Goal: Navigation & Orientation: Find specific page/section

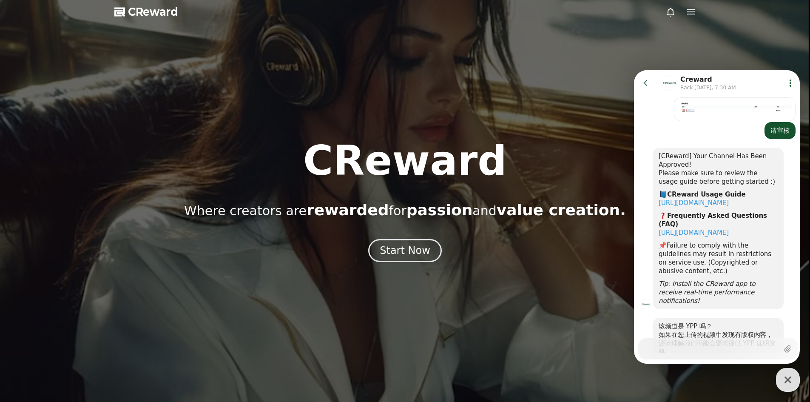
scroll to position [654, 0]
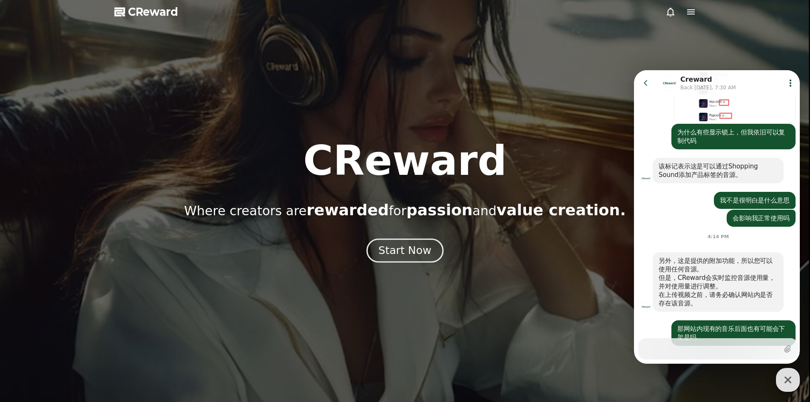
click at [400, 247] on div "Start Now" at bounding box center [404, 250] width 53 height 14
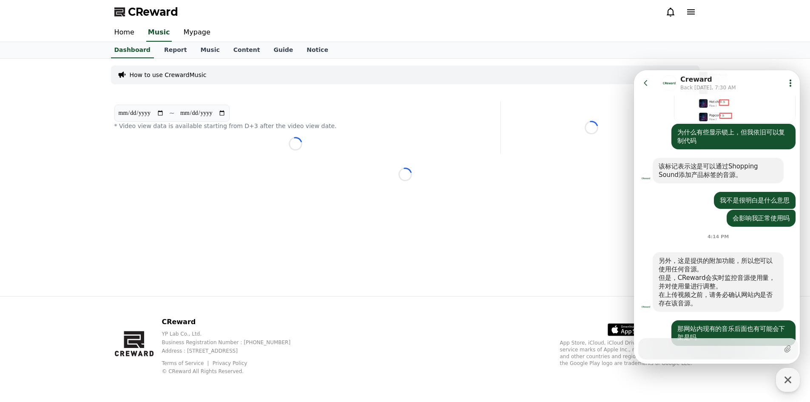
click at [396, 250] on div "**********" at bounding box center [405, 177] width 595 height 237
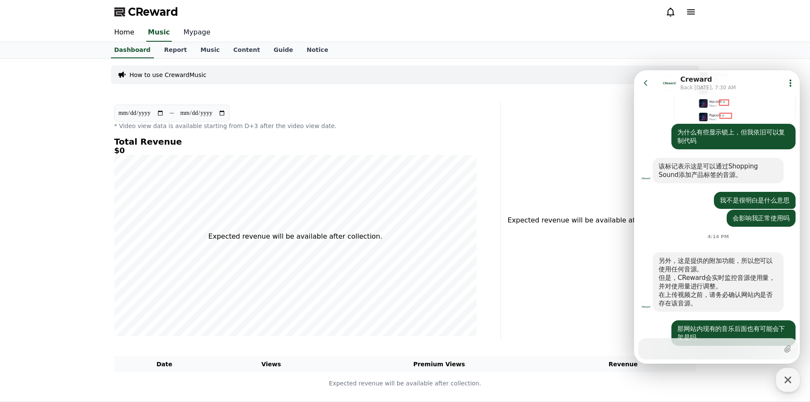
click at [200, 32] on link "Mypage" at bounding box center [197, 33] width 40 height 18
select select "**********"
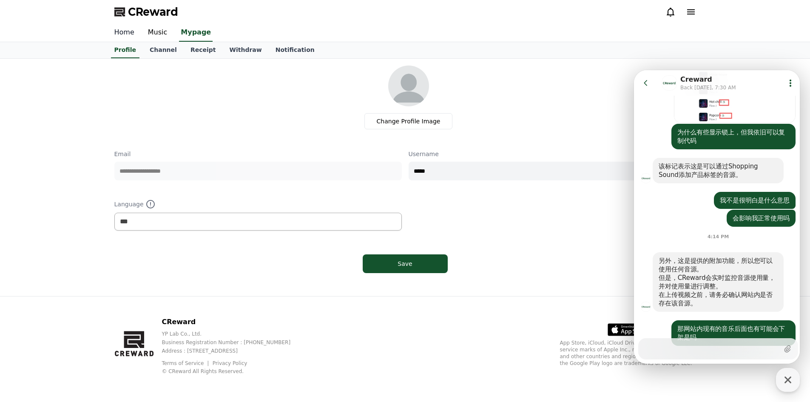
click at [123, 31] on link "Home" at bounding box center [125, 33] width 34 height 18
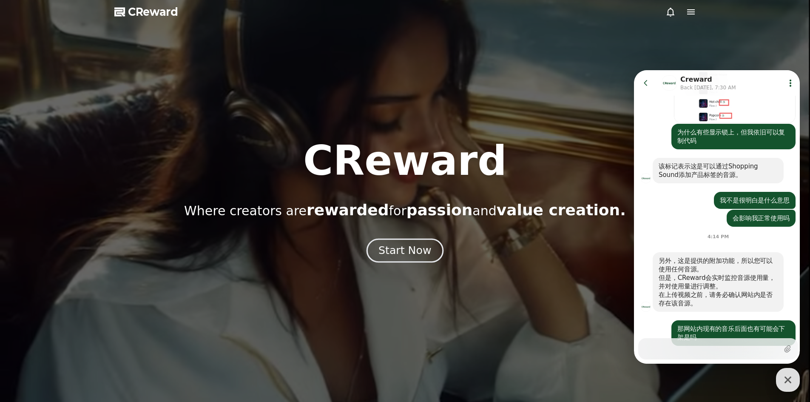
click at [410, 253] on div "Start Now" at bounding box center [404, 250] width 53 height 14
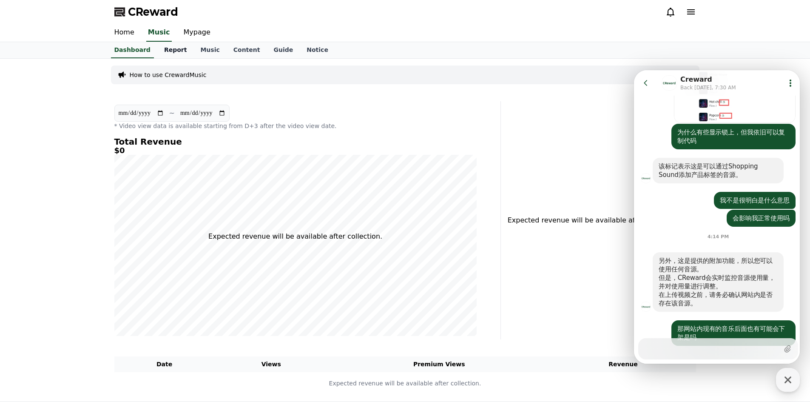
click at [169, 50] on link "Report" at bounding box center [175, 50] width 37 height 16
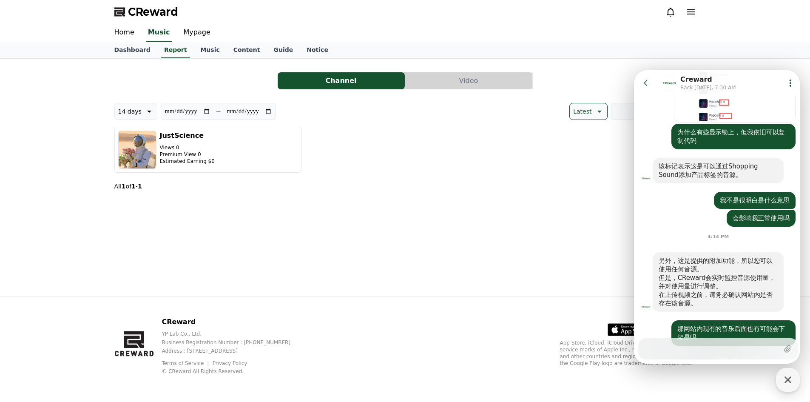
click at [692, 12] on icon at bounding box center [691, 11] width 8 height 5
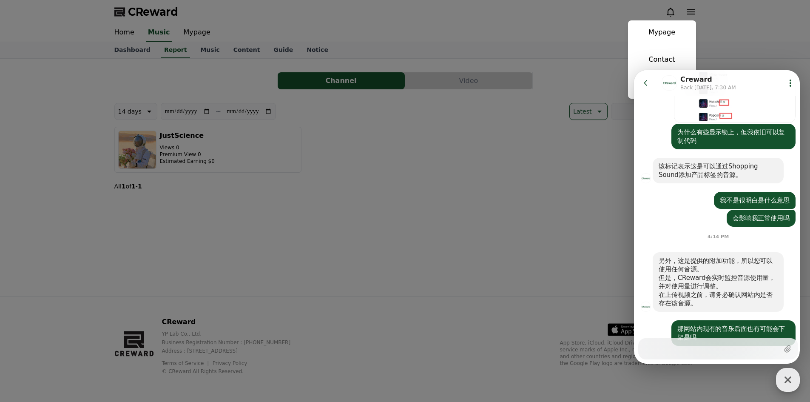
drag, startPoint x: 792, startPoint y: 384, endPoint x: 790, endPoint y: 369, distance: 15.5
click at [792, 382] on icon "button" at bounding box center [787, 379] width 15 height 15
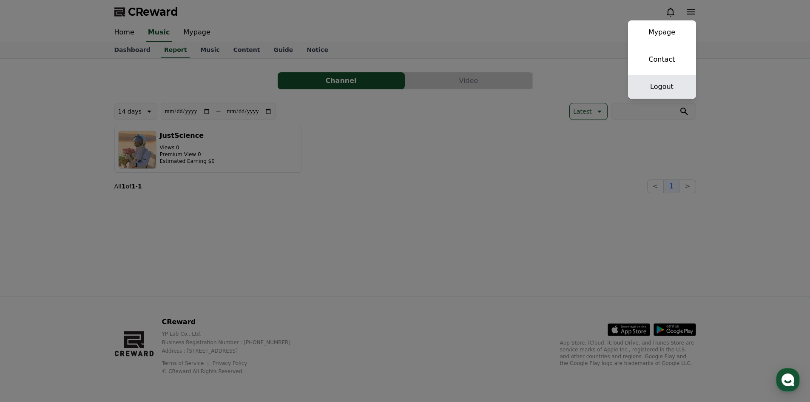
click at [662, 87] on link "Logout" at bounding box center [662, 87] width 68 height 24
